Goal: Task Accomplishment & Management: Complete application form

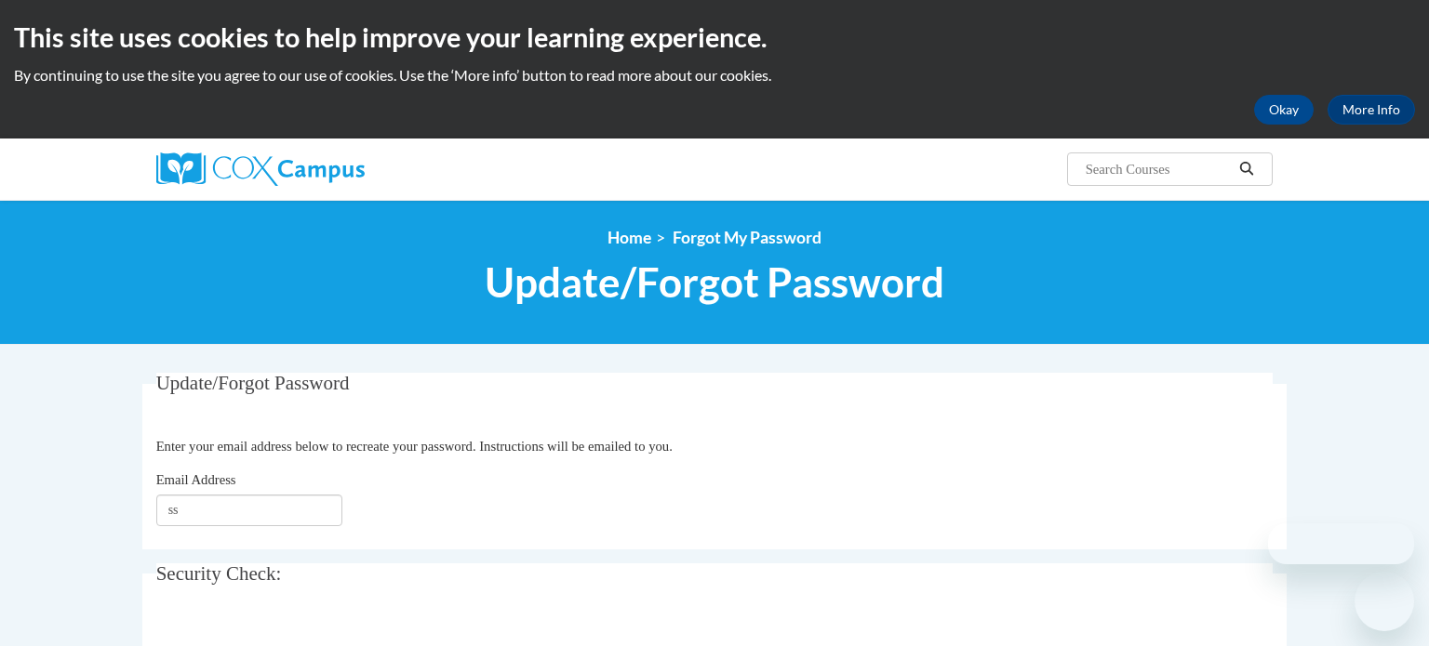
type input "[EMAIL_ADDRESS][DOMAIN_NAME]"
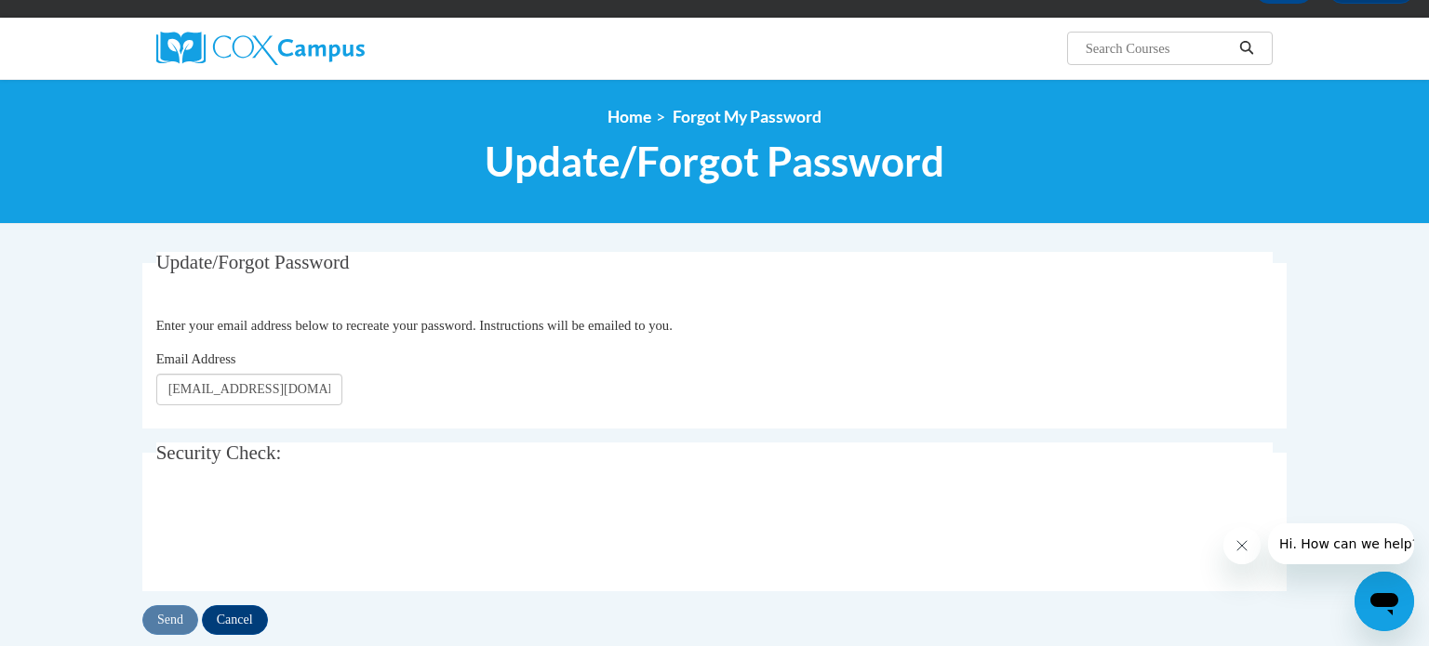
scroll to position [130, 0]
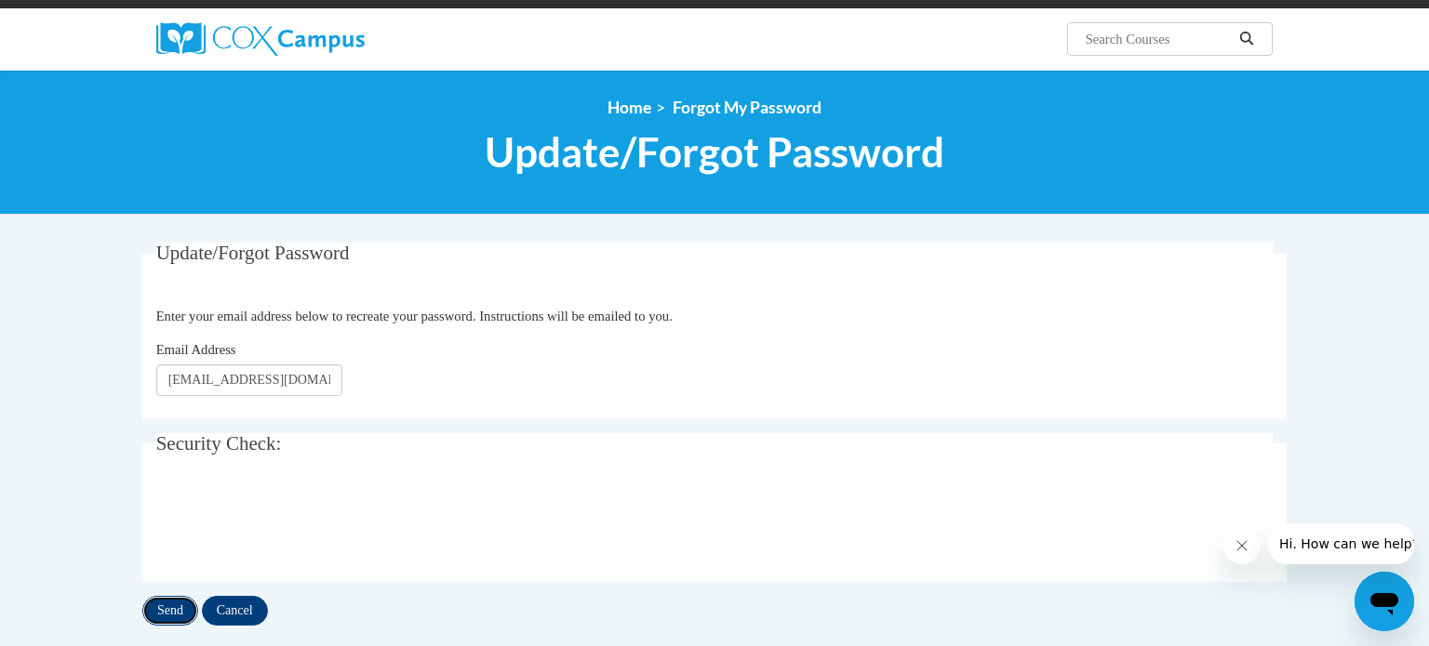
click at [168, 611] on input "Send" at bounding box center [170, 611] width 56 height 30
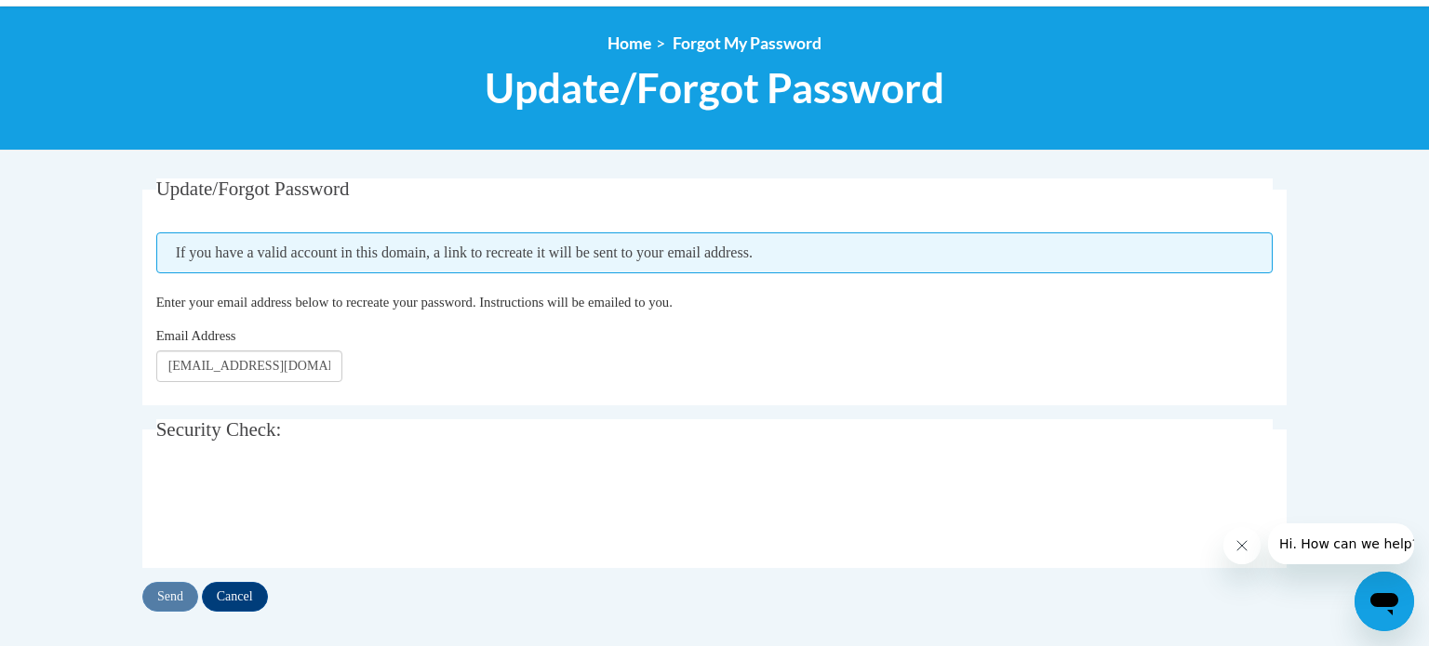
scroll to position [197, 0]
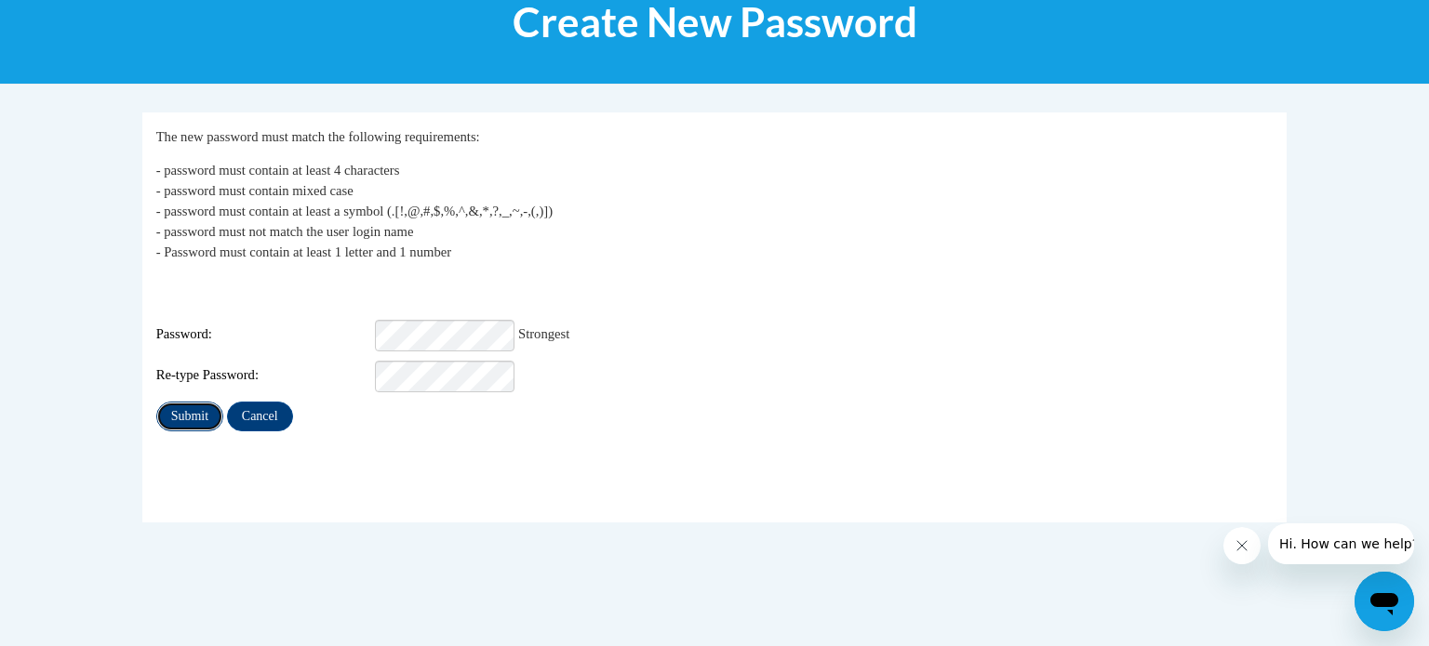
click at [172, 402] on input "Submit" at bounding box center [189, 417] width 67 height 30
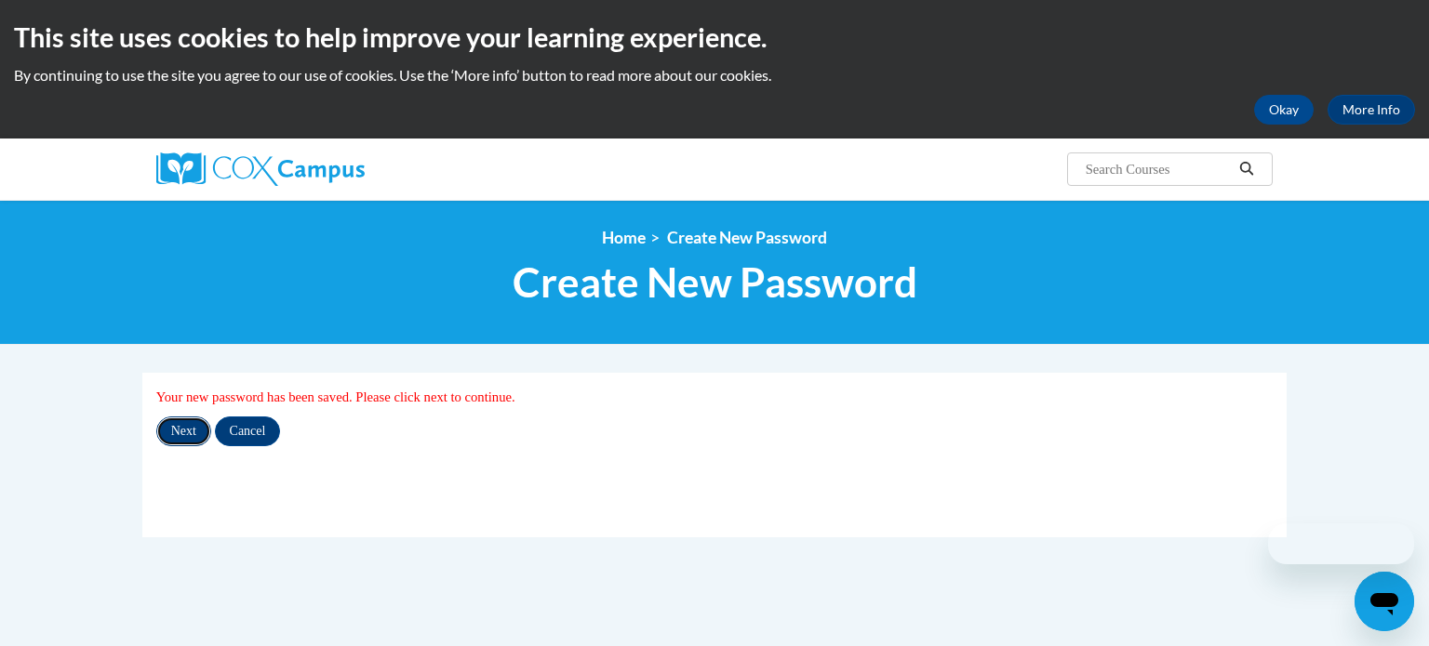
click at [177, 421] on input "Next" at bounding box center [183, 432] width 55 height 30
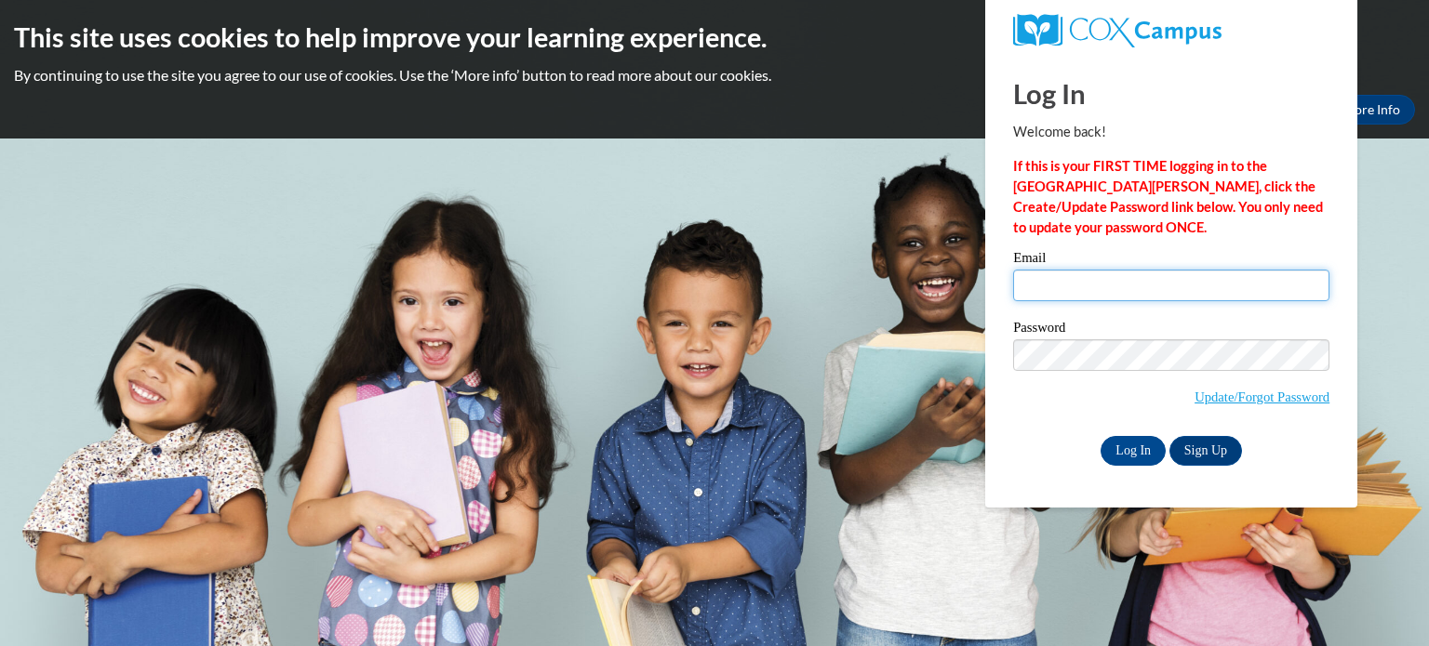
click at [1098, 298] on input "Email" at bounding box center [1171, 286] width 316 height 32
type input "ssheleski@littlechute.k12.wi.us"
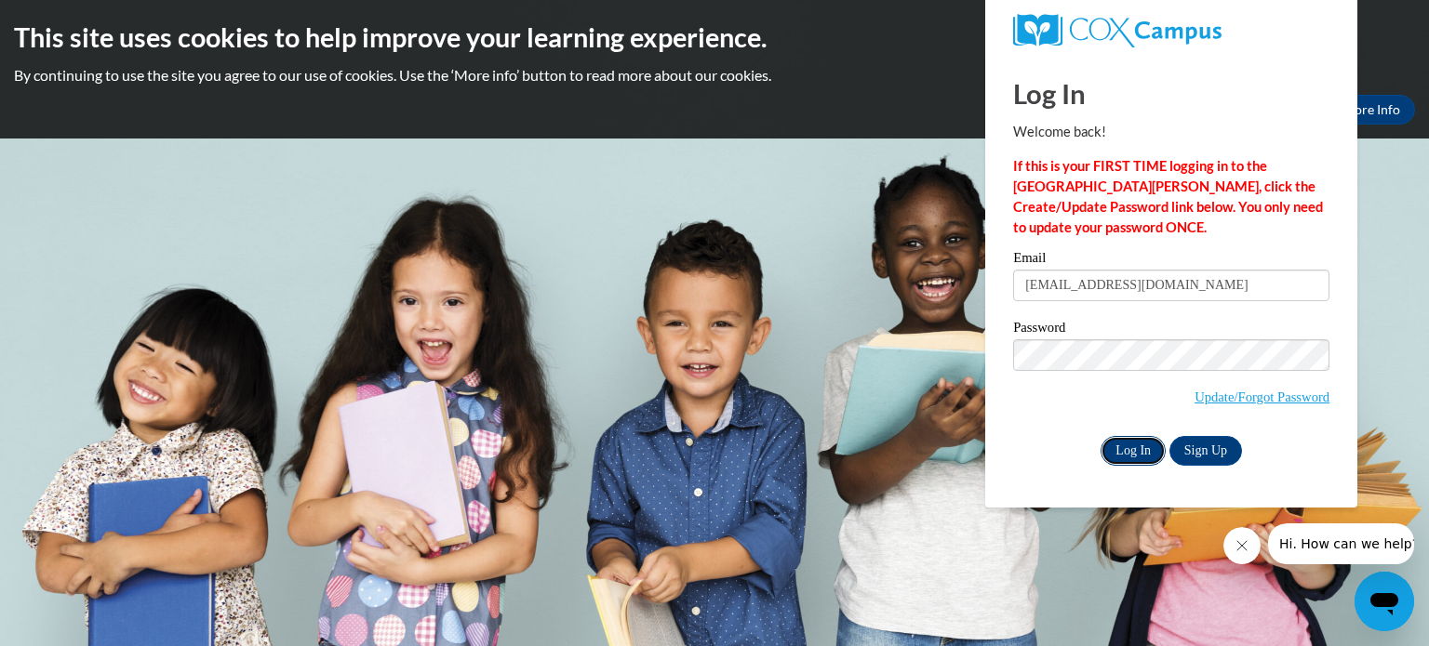
click at [1124, 454] on input "Log In" at bounding box center [1132, 451] width 65 height 30
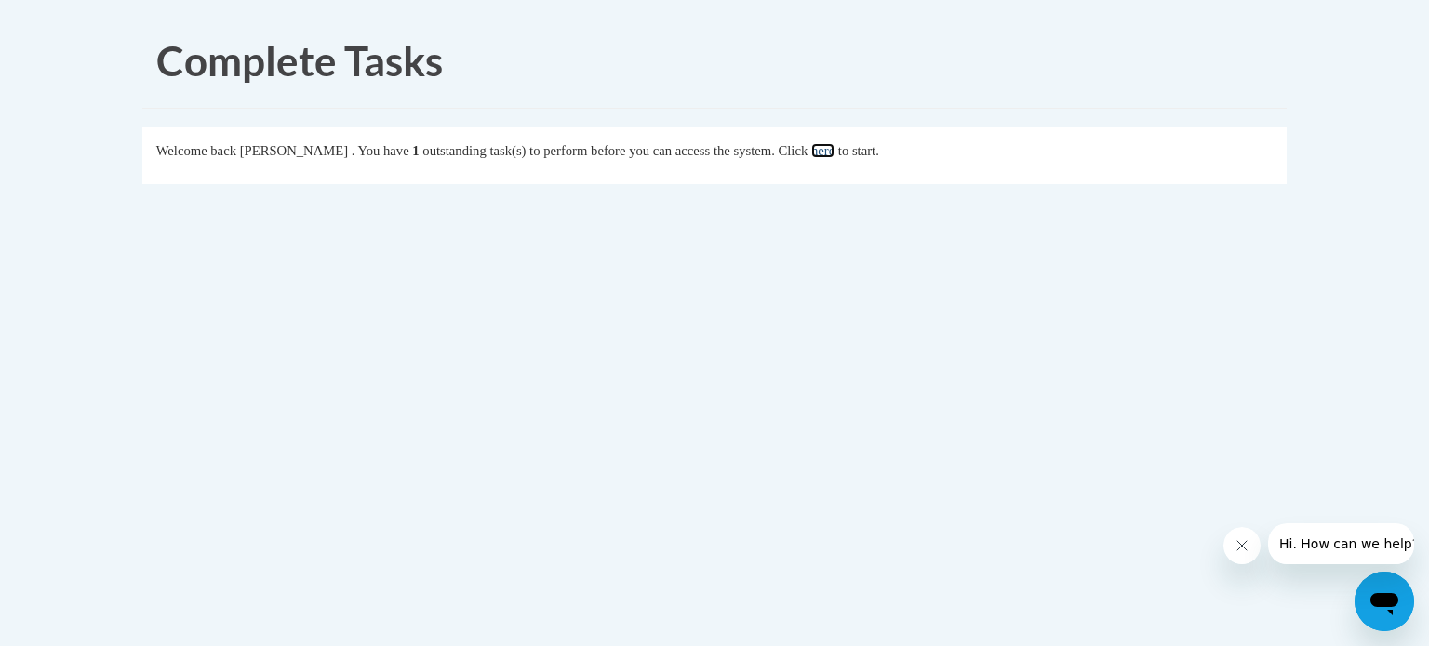
click at [834, 153] on link "here" at bounding box center [822, 150] width 23 height 15
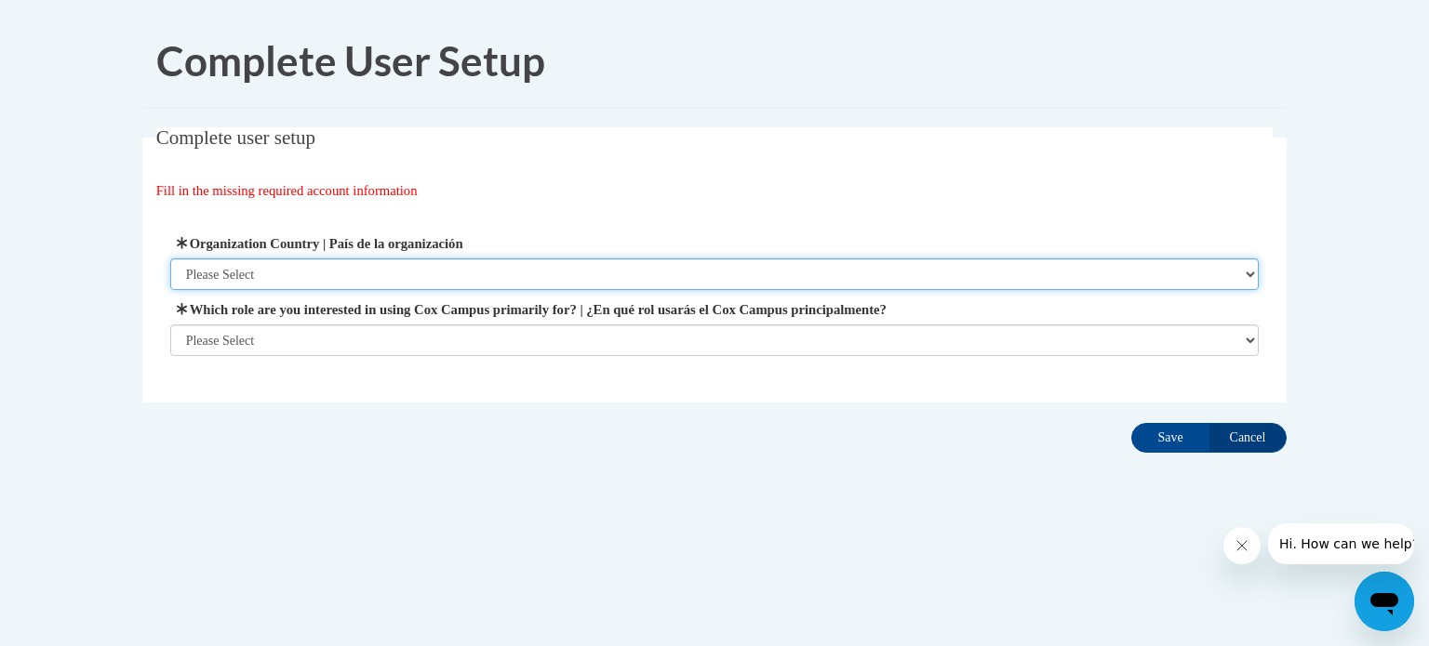
click at [1251, 274] on select "Please Select United States | Estados Unidos Outside of the United States | Fue…" at bounding box center [714, 275] width 1089 height 32
select select "ad49bcad-a171-4b2e-b99c-48b446064914"
click at [170, 259] on select "Please Select United States | Estados Unidos Outside of the United States | Fue…" at bounding box center [714, 275] width 1089 height 32
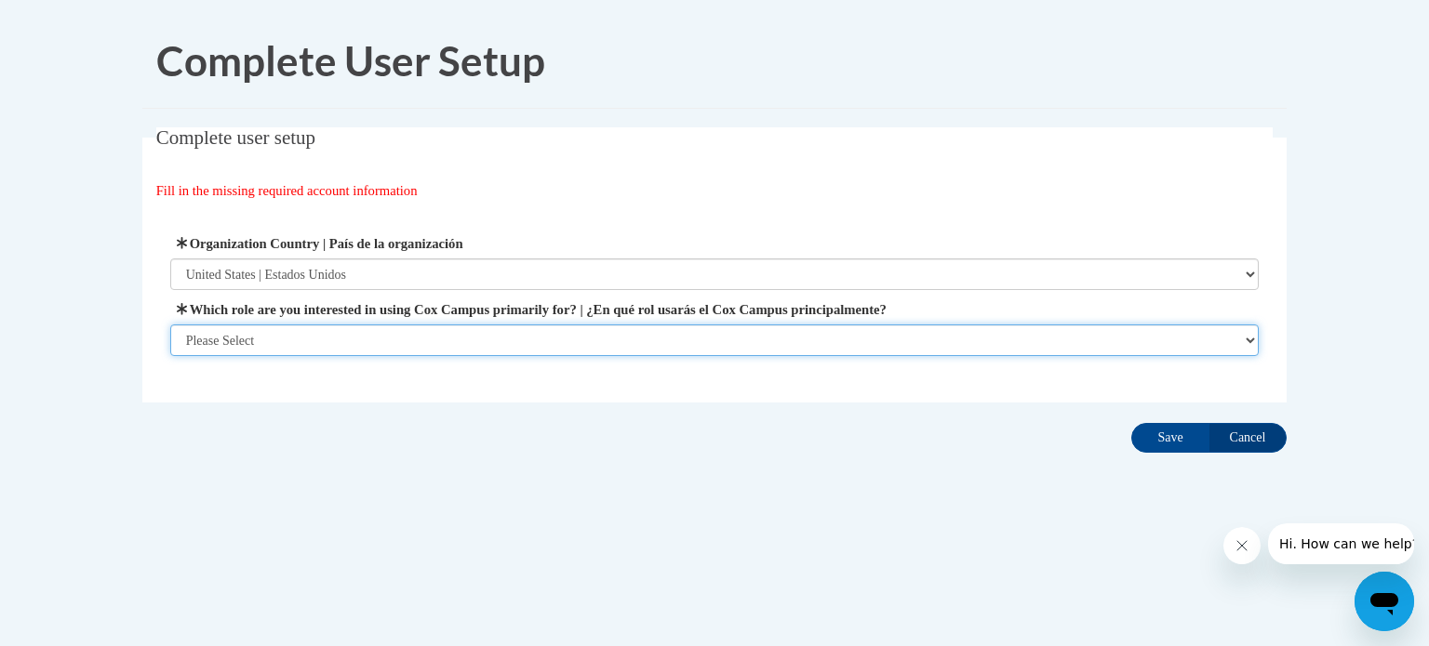
click at [1246, 342] on select "Please Select College/University | Colegio/Universidad Community/Nonprofit Part…" at bounding box center [714, 341] width 1089 height 32
select select "fbf2d438-af2f-41f8-98f1-81c410e29de3"
click at [170, 356] on select "Please Select College/University | Colegio/Universidad Community/Nonprofit Part…" at bounding box center [714, 341] width 1089 height 32
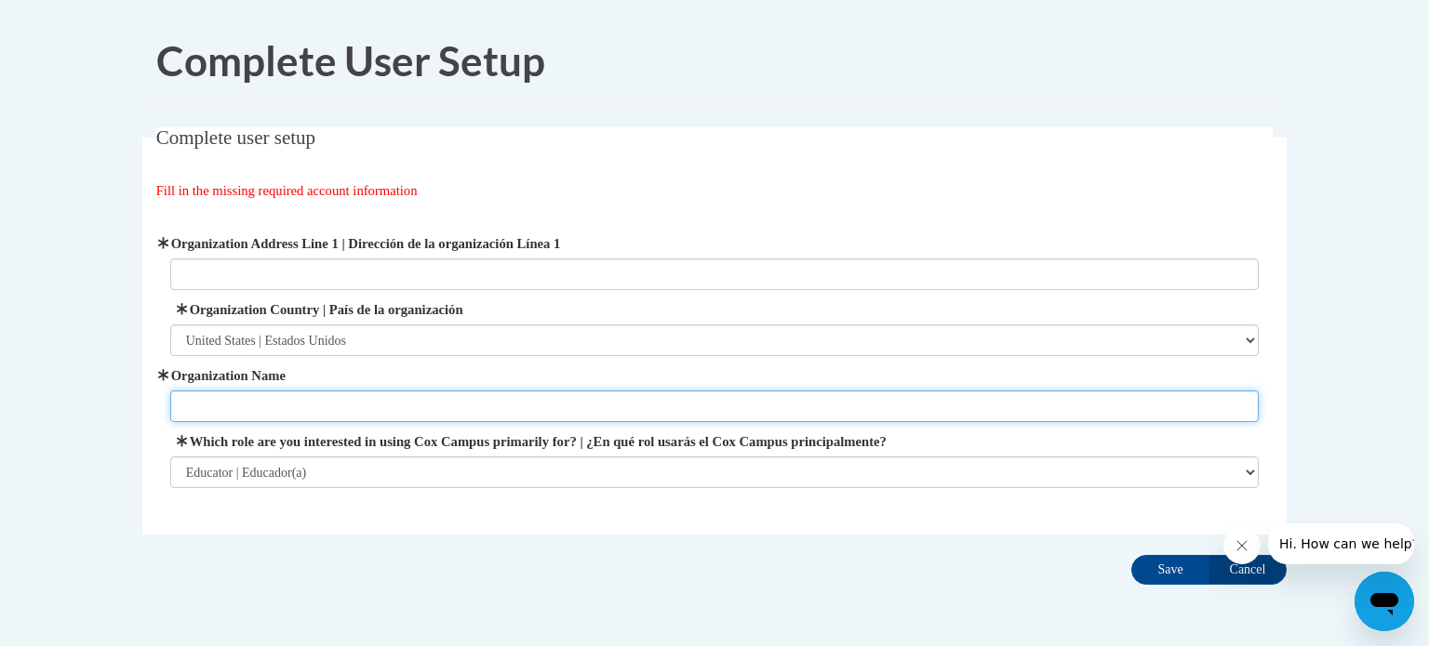
click at [1187, 409] on input "Organization Name" at bounding box center [714, 407] width 1089 height 32
type input "Flex Academy Charter School"
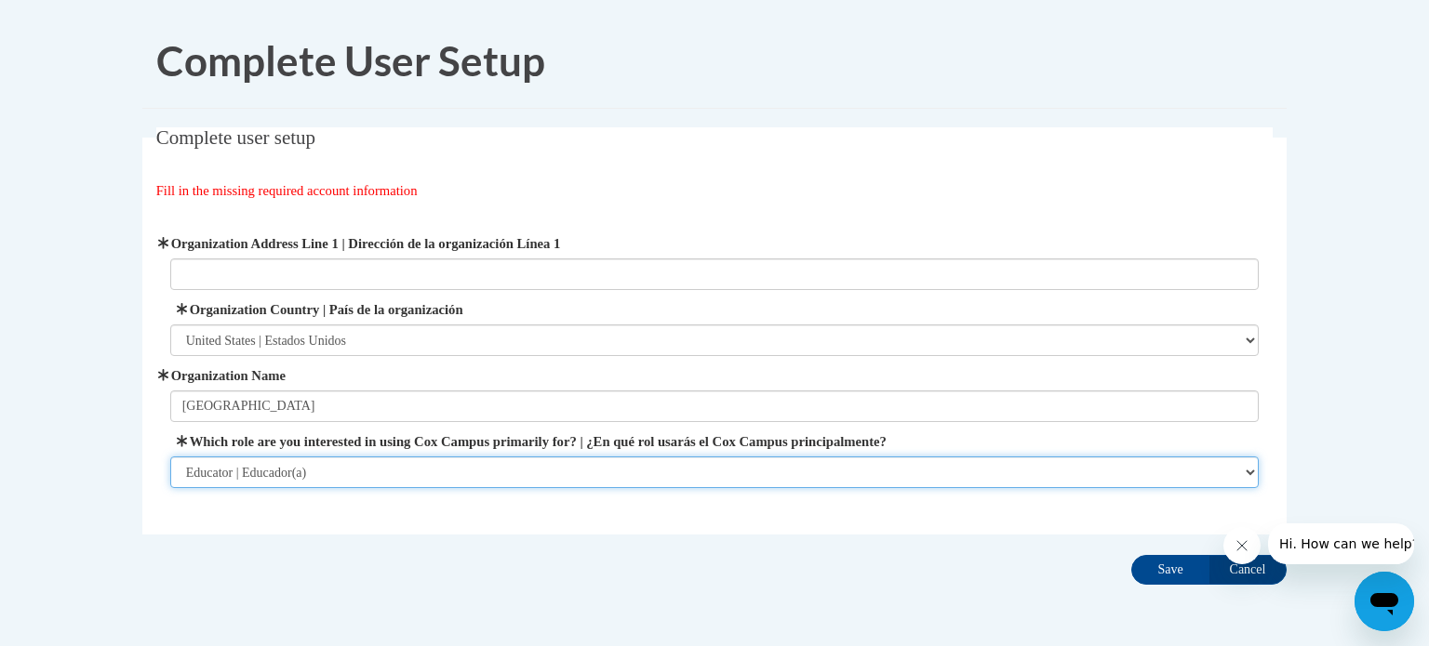
click at [1254, 467] on select "Please Select College/University | Colegio/Universidad Community/Nonprofit Part…" at bounding box center [714, 473] width 1089 height 32
click at [170, 457] on select "Please Select College/University | Colegio/Universidad Community/Nonprofit Part…" at bounding box center [714, 473] width 1089 height 32
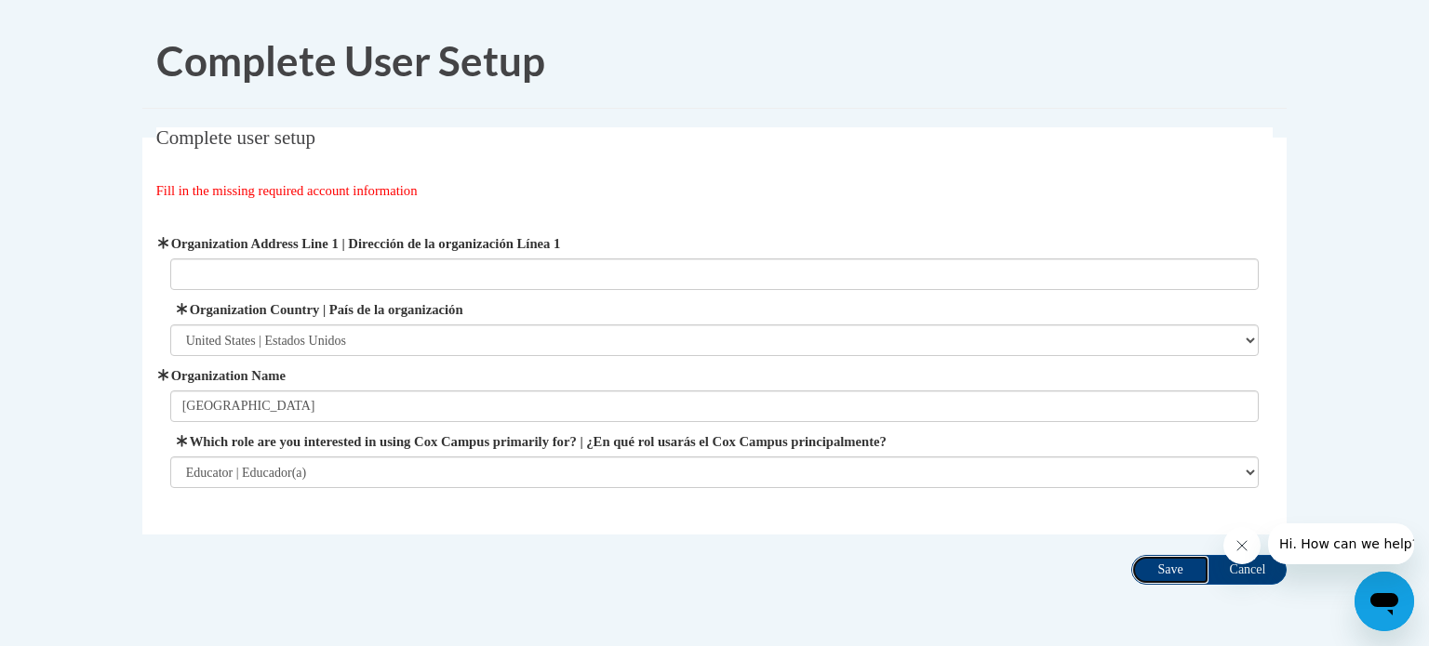
click at [1158, 569] on input "Save" at bounding box center [1170, 570] width 78 height 30
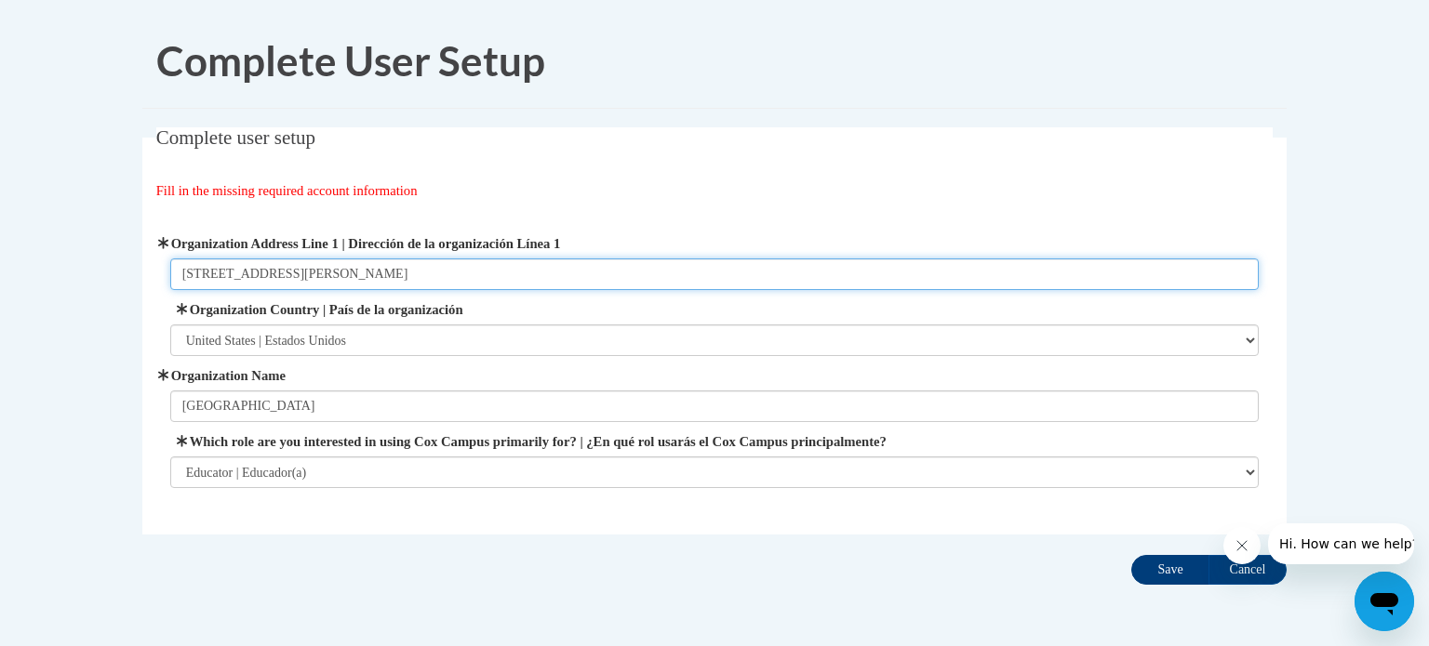
type input "325 Meulemans Drive, Little Chute, WI"
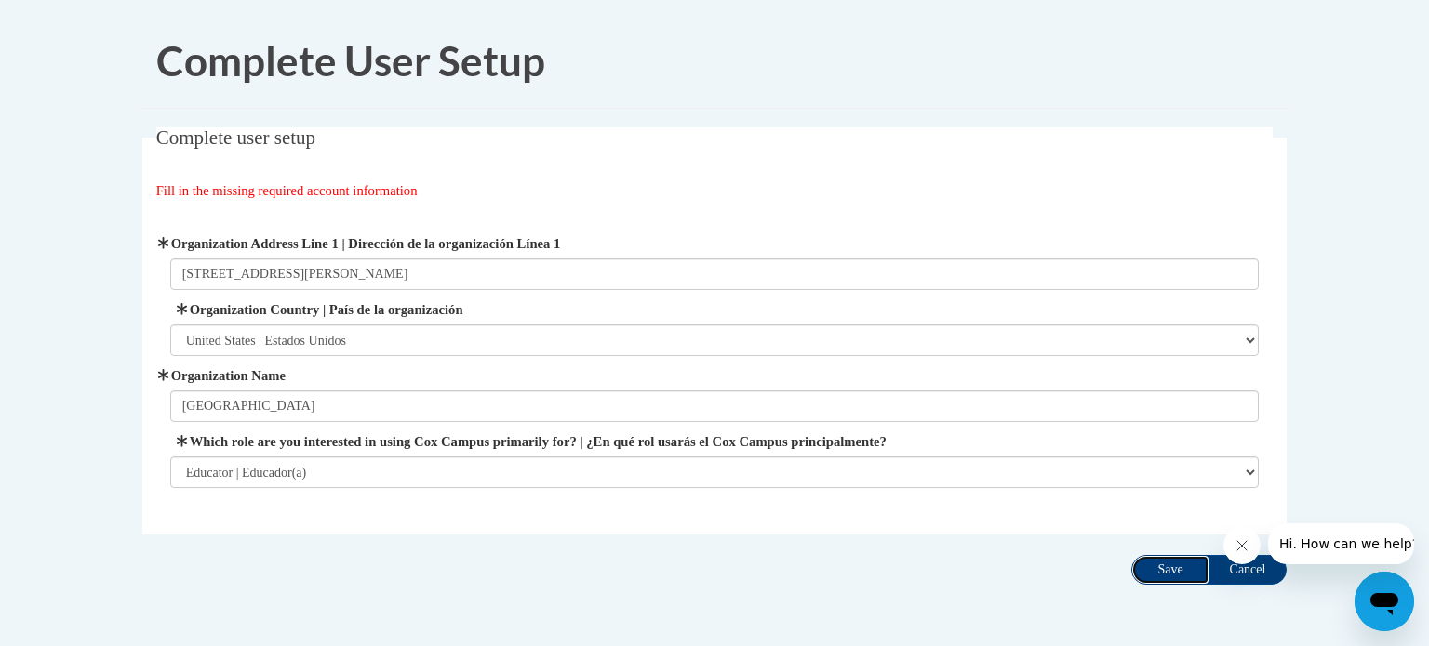
click at [1148, 571] on input "Save" at bounding box center [1170, 570] width 78 height 30
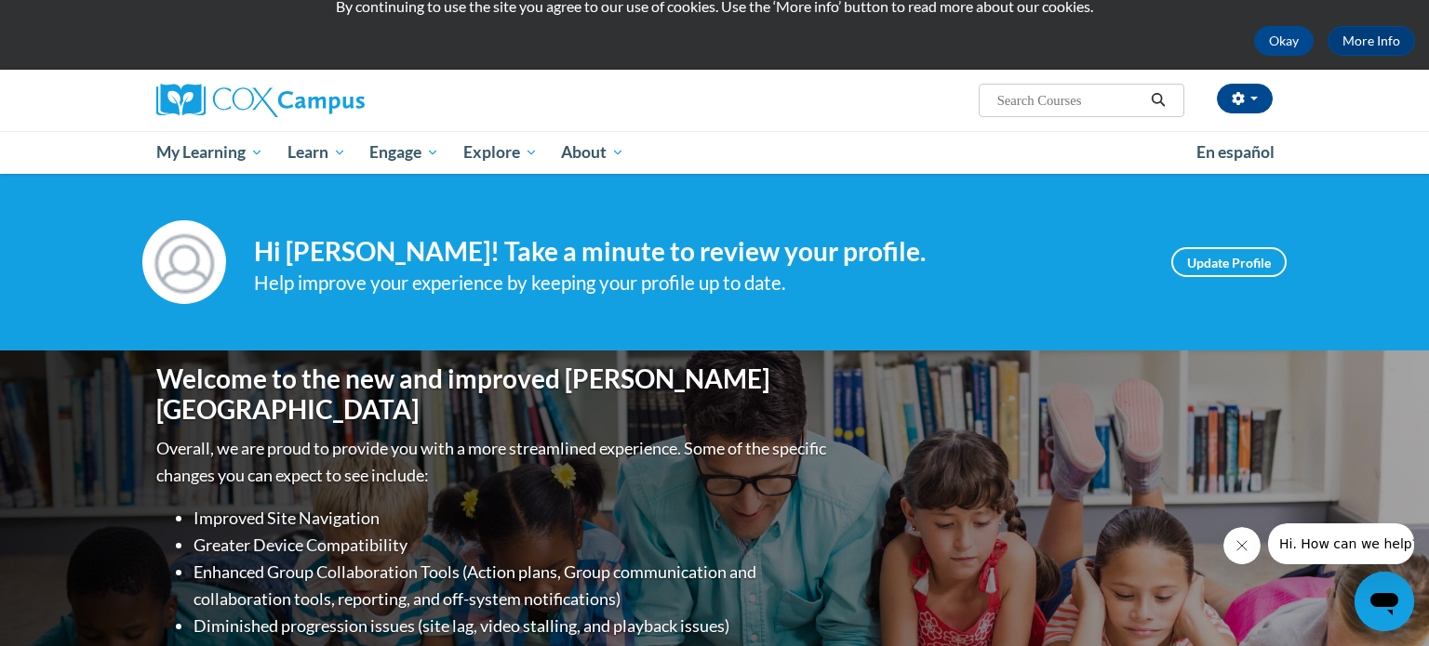
scroll to position [66, 0]
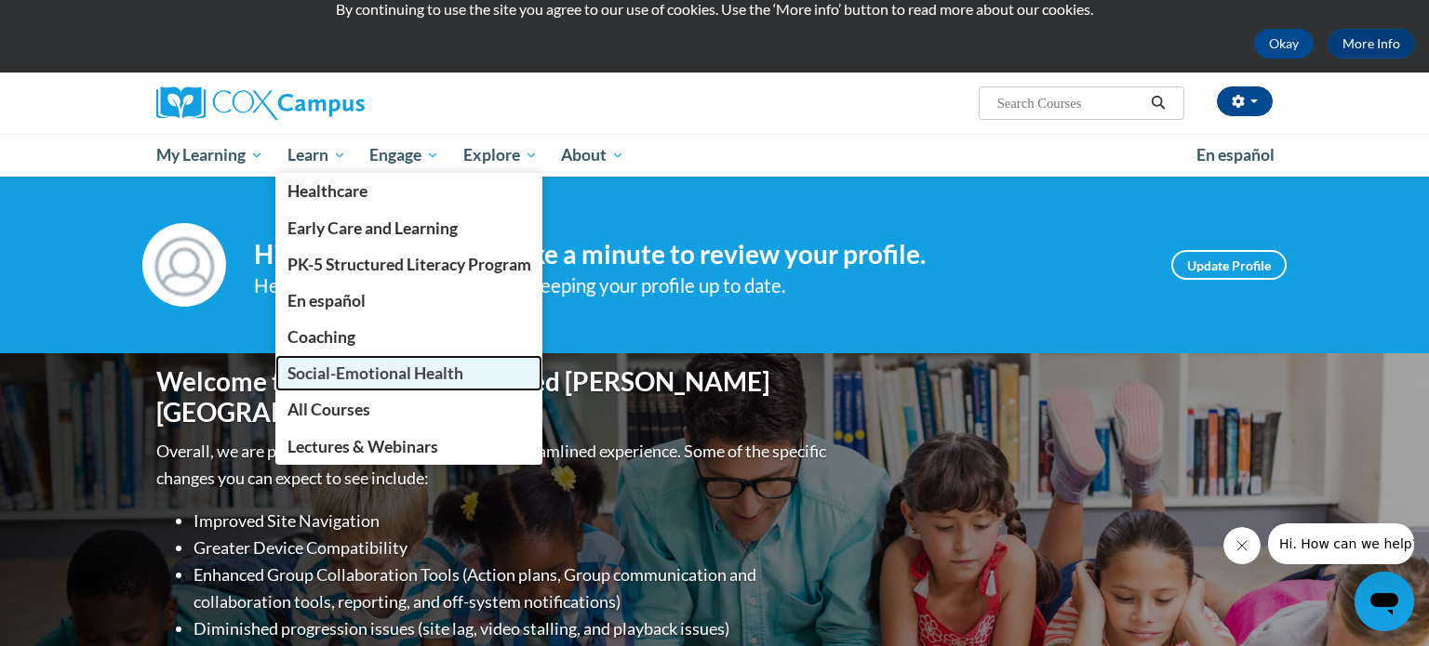
click at [389, 362] on link "Social-Emotional Health" at bounding box center [409, 373] width 268 height 36
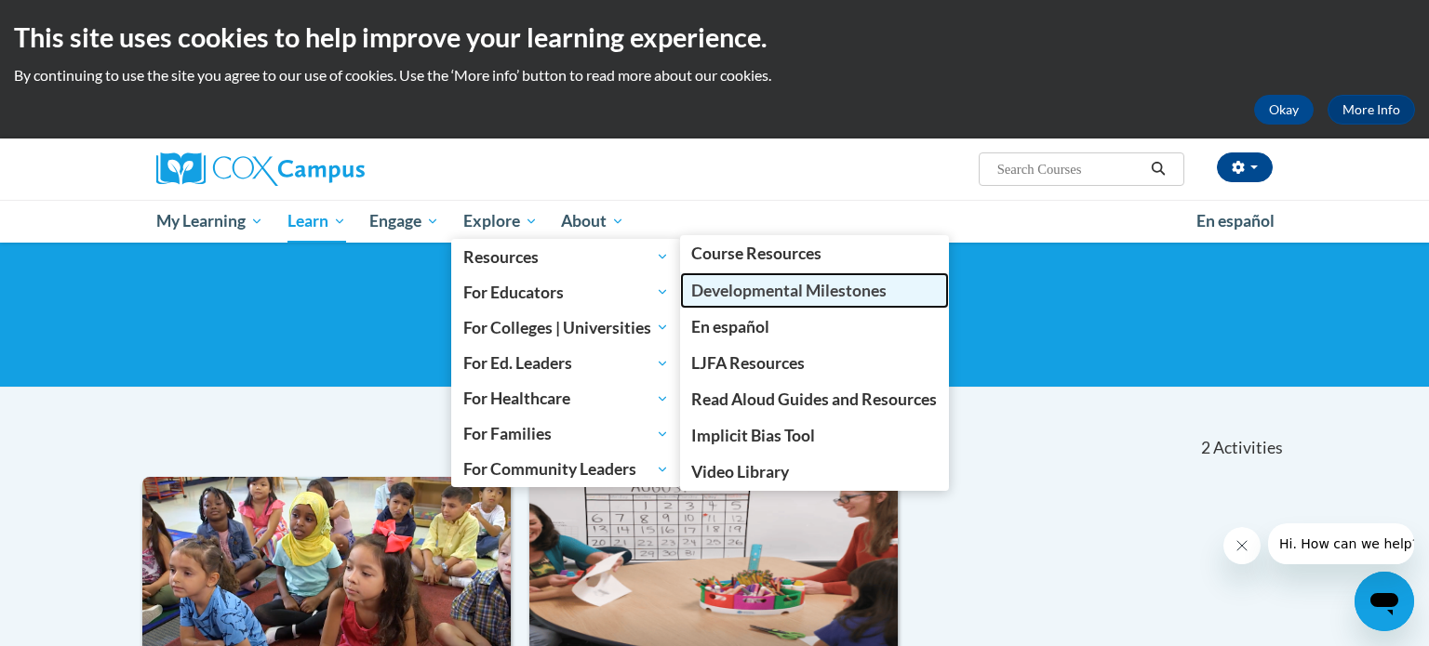
click at [766, 292] on span "Developmental Milestones" at bounding box center [788, 291] width 195 height 20
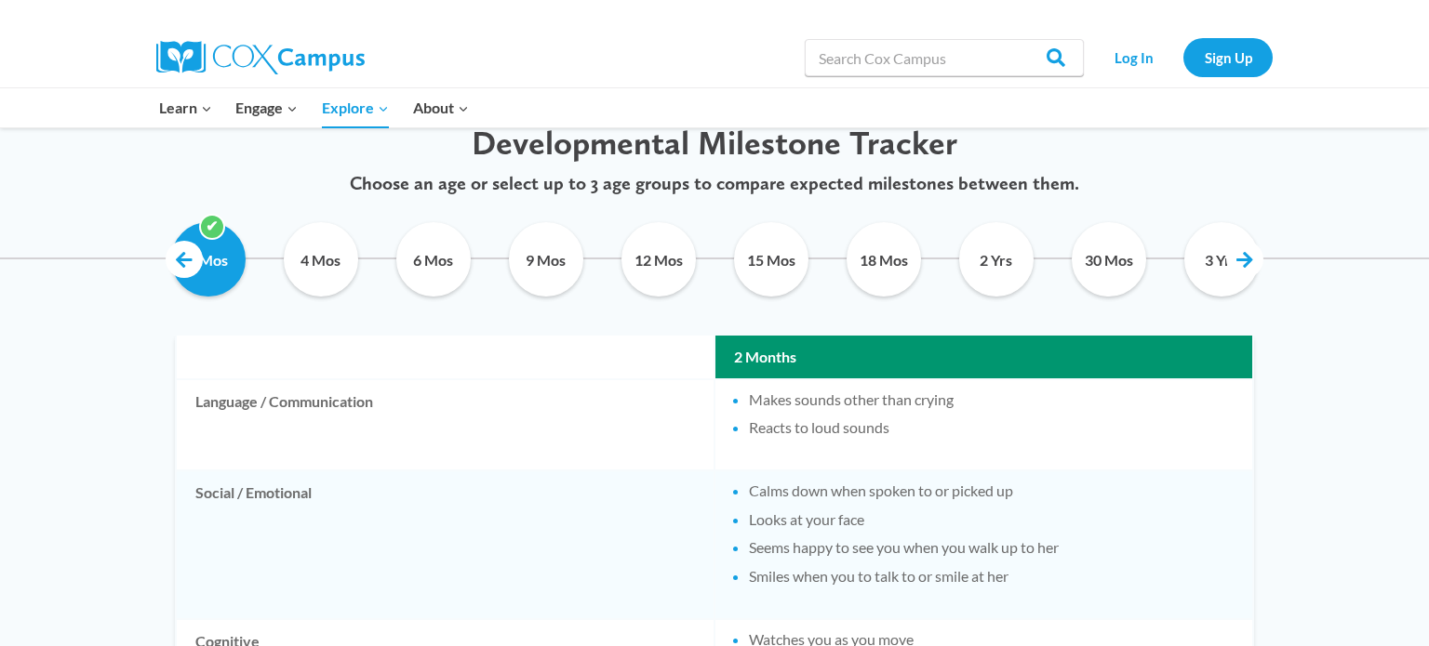
scroll to position [930, 0]
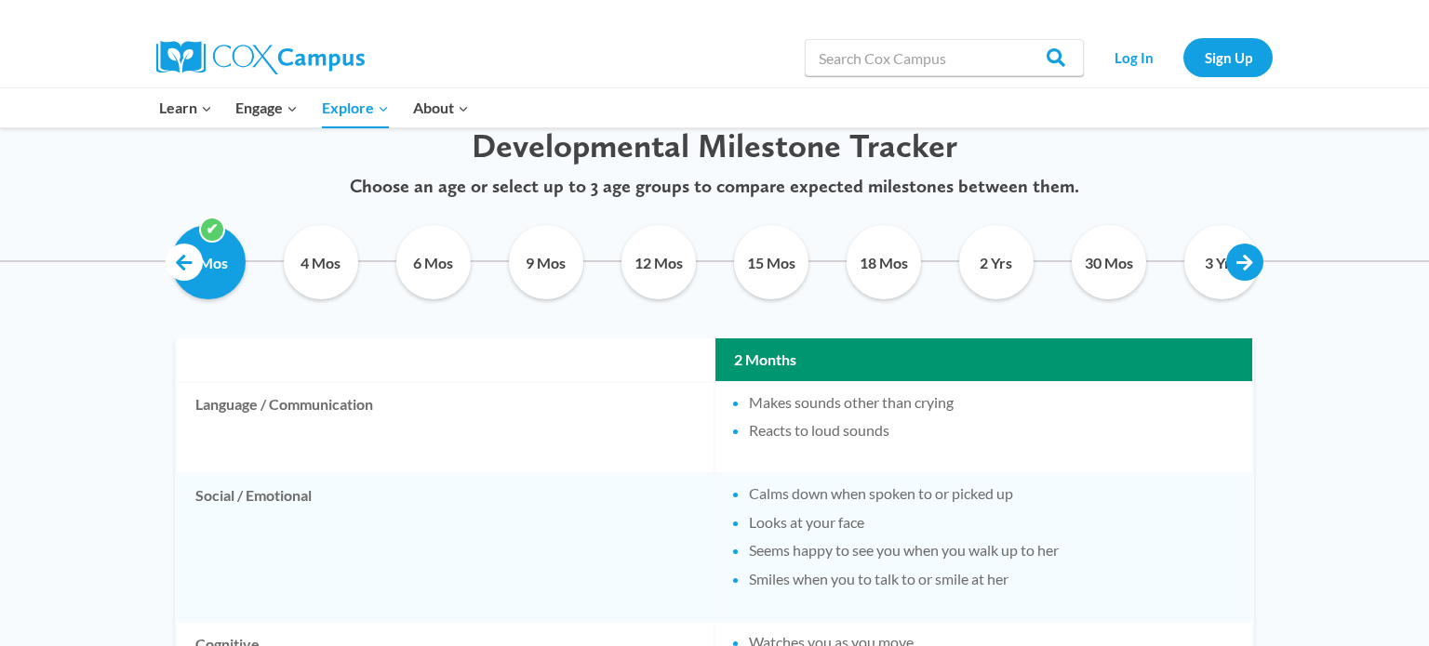
click at [1237, 257] on link at bounding box center [1244, 262] width 37 height 37
